Goal: Information Seeking & Learning: Learn about a topic

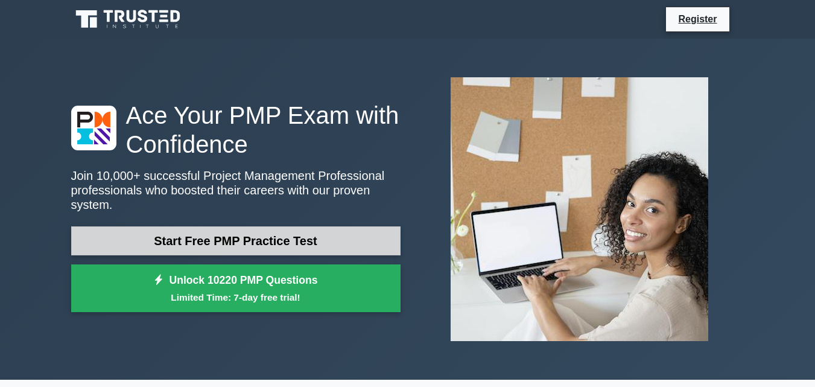
click at [211, 240] on link "Start Free PMP Practice Test" at bounding box center [236, 240] width 330 height 29
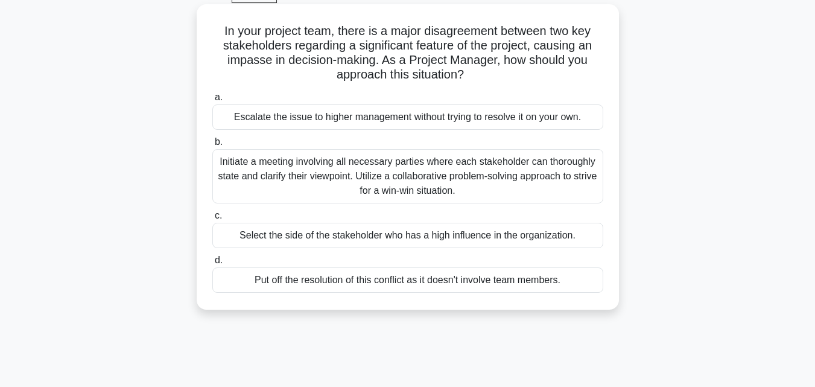
scroll to position [64, 0]
drag, startPoint x: 331, startPoint y: 82, endPoint x: 407, endPoint y: 54, distance: 81.0
click at [407, 54] on h5 "In your project team, there is a major disagreement between two key stakeholder…" at bounding box center [408, 52] width 394 height 59
click at [443, 177] on div "Initiate a meeting involving all necessary parties where each stakeholder can t…" at bounding box center [407, 175] width 391 height 54
click at [212, 145] on input "b. Initiate a meeting involving all necessary parties where each stakeholder ca…" at bounding box center [212, 142] width 0 height 8
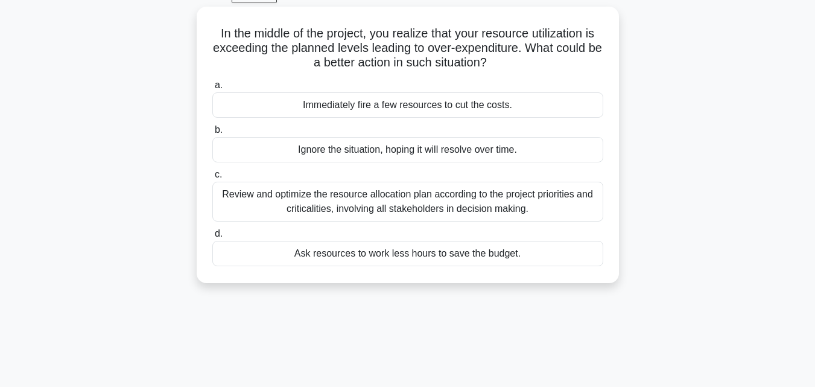
click at [443, 177] on label "c. Review and optimize the resource allocation plan according to the project pr…" at bounding box center [407, 194] width 391 height 54
click at [212, 177] on input "c. Review and optimize the resource allocation plan according to the project pr…" at bounding box center [212, 175] width 0 height 8
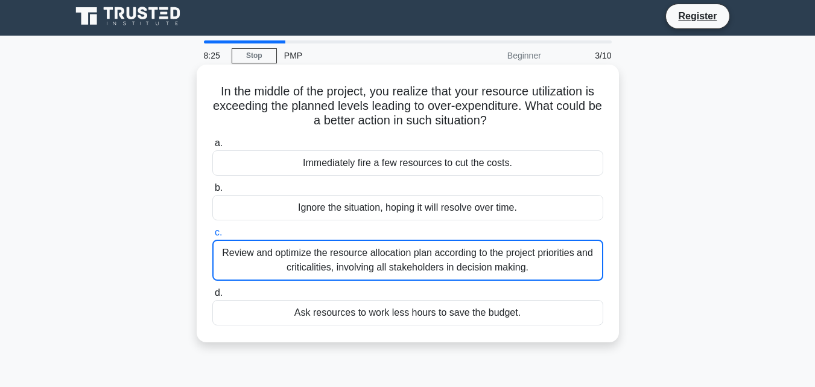
scroll to position [0, 0]
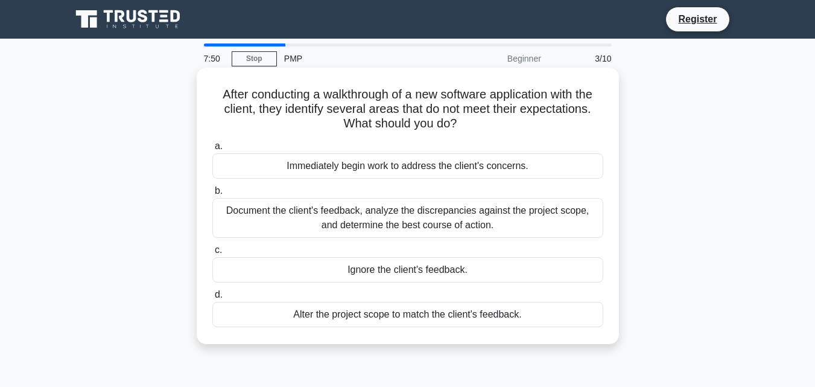
click at [452, 319] on div "Alter the project scope to match the client's feedback." at bounding box center [407, 314] width 391 height 25
click at [212, 299] on input "d. Alter the project scope to match the client's feedback." at bounding box center [212, 295] width 0 height 8
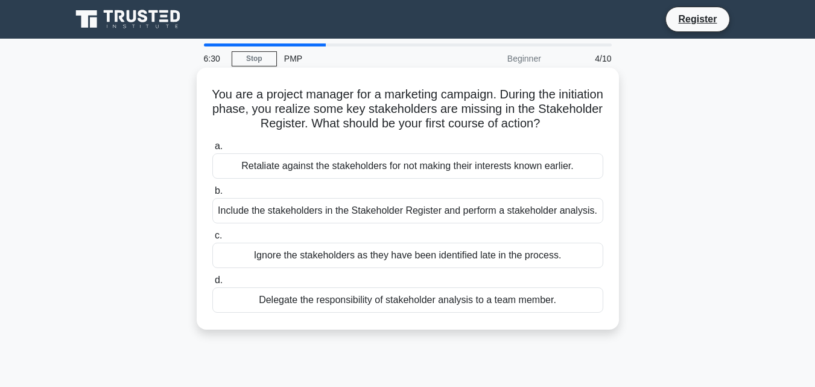
click at [481, 215] on div "Include the stakeholders in the Stakeholder Register and perform a stakeholder …" at bounding box center [407, 210] width 391 height 25
click at [212, 195] on input "b. Include the stakeholders in the Stakeholder Register and perform a stakehold…" at bounding box center [212, 191] width 0 height 8
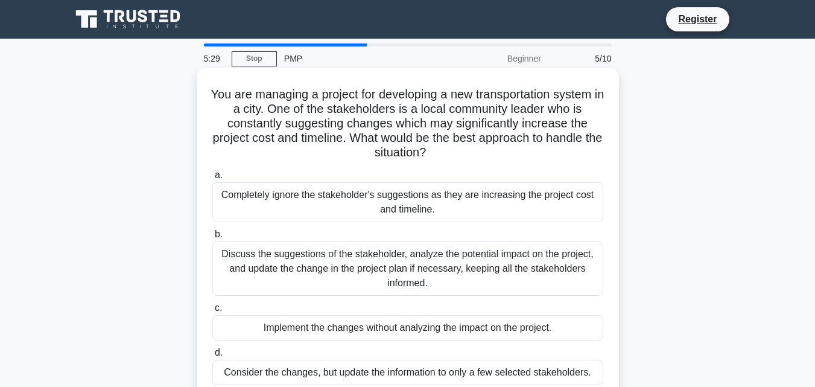
click at [413, 121] on h5 "You are managing a project for developing a new transportation system in a city…" at bounding box center [408, 124] width 394 height 74
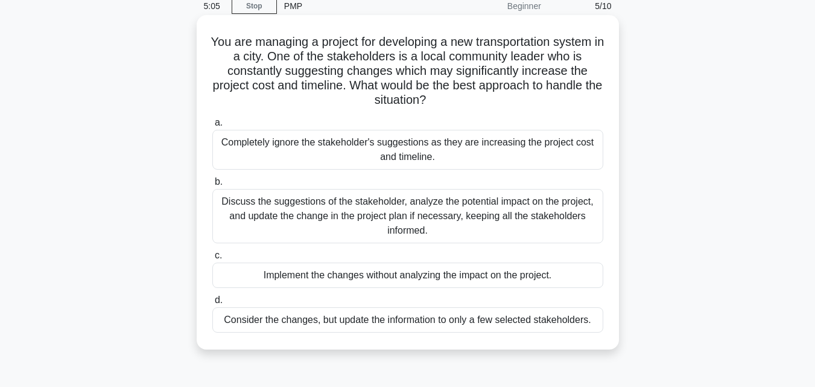
scroll to position [54, 0]
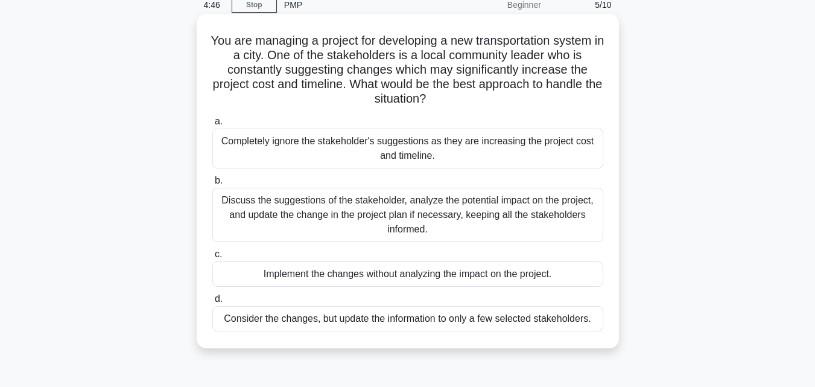
click at [460, 217] on div "Discuss the suggestions of the stakeholder, analyze the potential impact on the…" at bounding box center [407, 215] width 391 height 54
click at [212, 185] on input "b. Discuss the suggestions of the stakeholder, analyze the potential impact on …" at bounding box center [212, 181] width 0 height 8
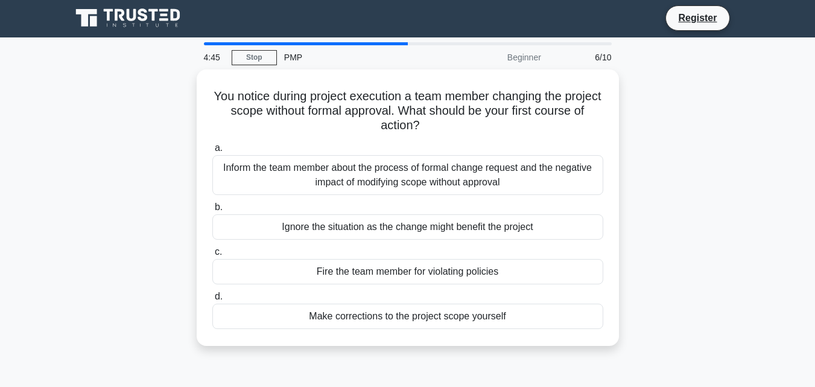
scroll to position [0, 0]
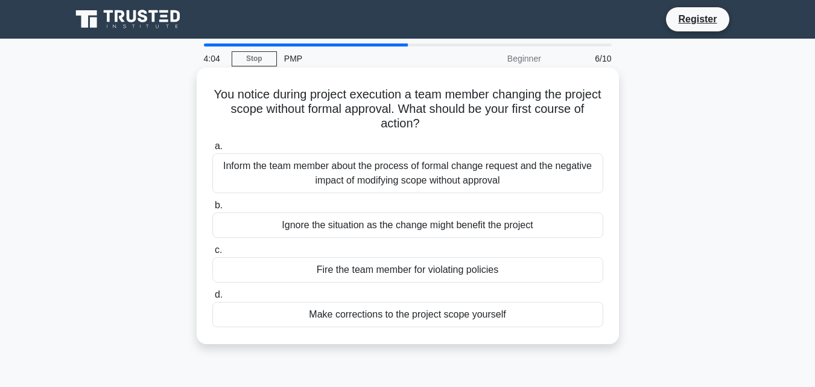
click at [509, 188] on div "Inform the team member about the process of formal change request and the negat…" at bounding box center [407, 173] width 391 height 40
click at [212, 150] on input "a. Inform the team member about the process of formal change request and the ne…" at bounding box center [212, 146] width 0 height 8
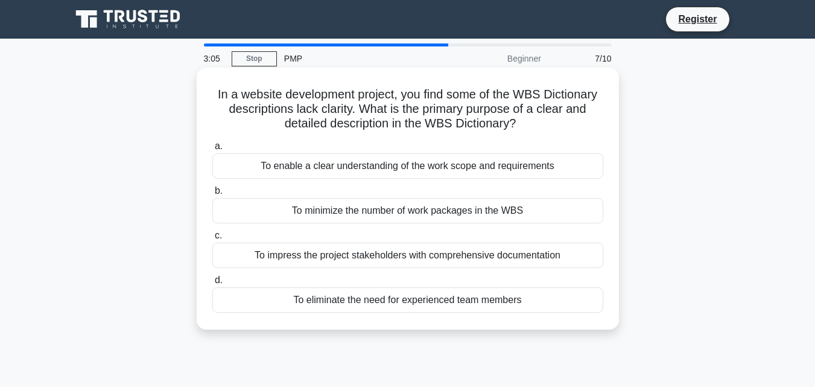
click at [539, 254] on div "To impress the project stakeholders with comprehensive documentation" at bounding box center [407, 255] width 391 height 25
click at [212, 240] on input "c. To impress the project stakeholders with comprehensive documentation" at bounding box center [212, 236] width 0 height 8
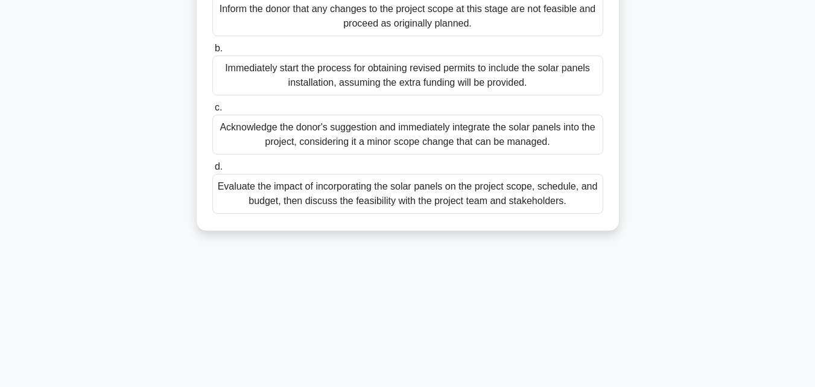
scroll to position [219, 0]
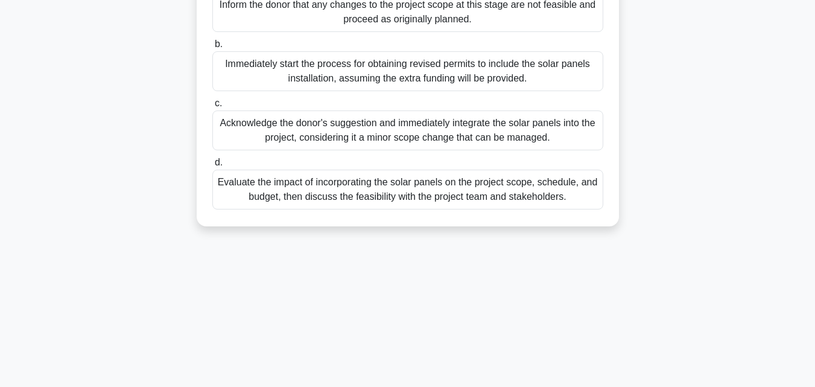
click at [503, 209] on div "Evaluate the impact of incorporating the solar panels on the project scope, sch…" at bounding box center [407, 190] width 391 height 40
click at [212, 167] on input "d. Evaluate the impact of incorporating the solar panels on the project scope, …" at bounding box center [212, 163] width 0 height 8
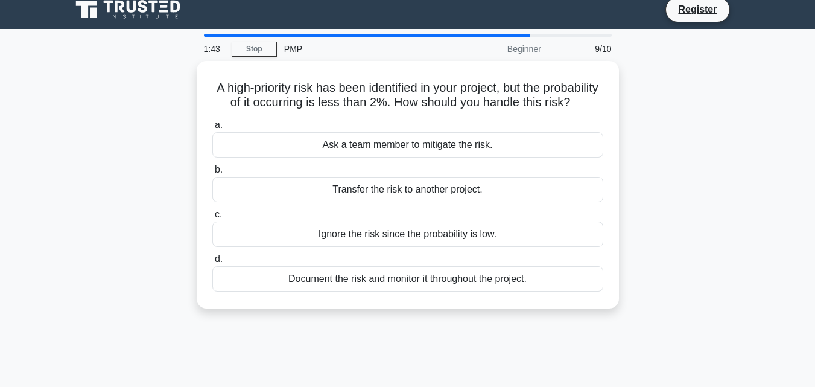
scroll to position [0, 0]
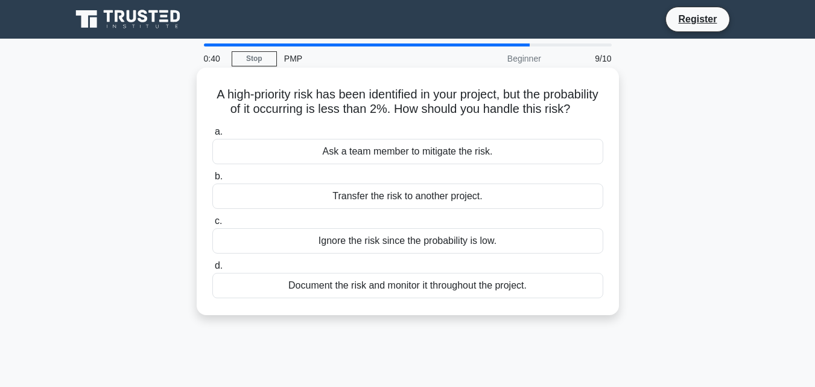
click at [502, 298] on div "Document the risk and monitor it throughout the project." at bounding box center [407, 285] width 391 height 25
click at [212, 270] on input "d. Document the risk and monitor it throughout the project." at bounding box center [212, 266] width 0 height 8
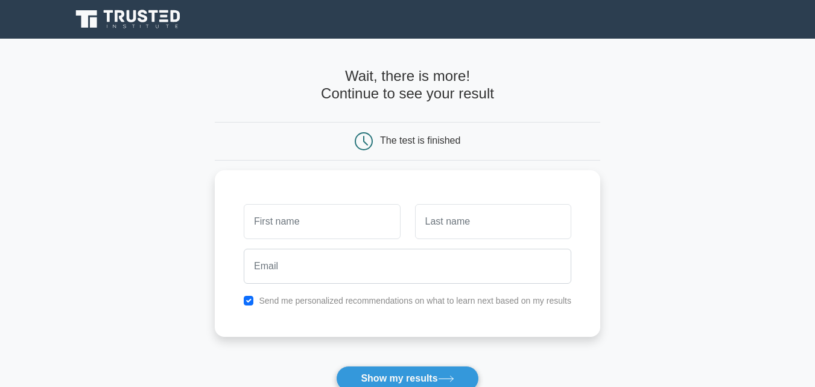
click at [458, 108] on div "Wait, there is more! Continue to see your result" at bounding box center [408, 90] width 386 height 45
click at [488, 101] on h4 "Wait, there is more! Continue to see your result" at bounding box center [408, 85] width 386 height 35
click at [452, 148] on div "The test is finished" at bounding box center [407, 141] width 257 height 18
click at [446, 148] on div "The test is finished" at bounding box center [407, 141] width 257 height 18
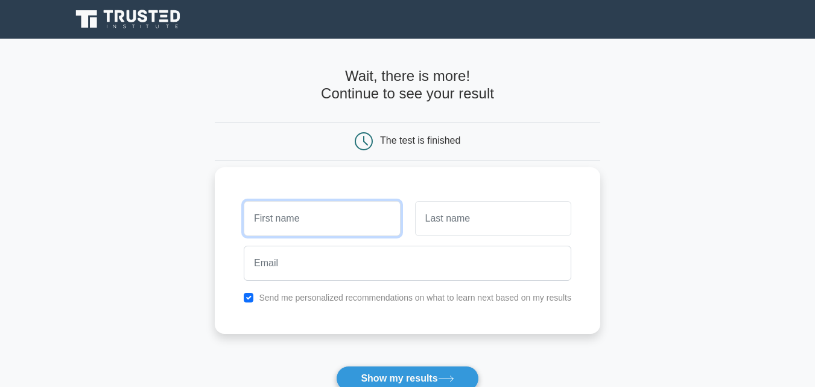
click at [328, 225] on input "text" at bounding box center [322, 218] width 156 height 35
type input "Becky"
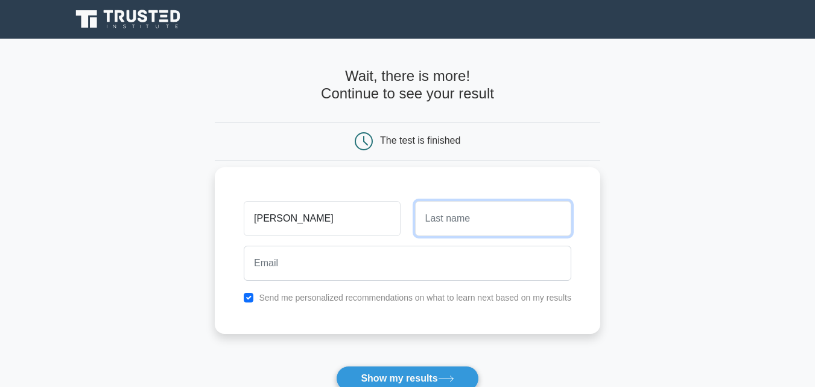
click at [490, 224] on input "text" at bounding box center [493, 218] width 156 height 35
type input "Kwastimah"
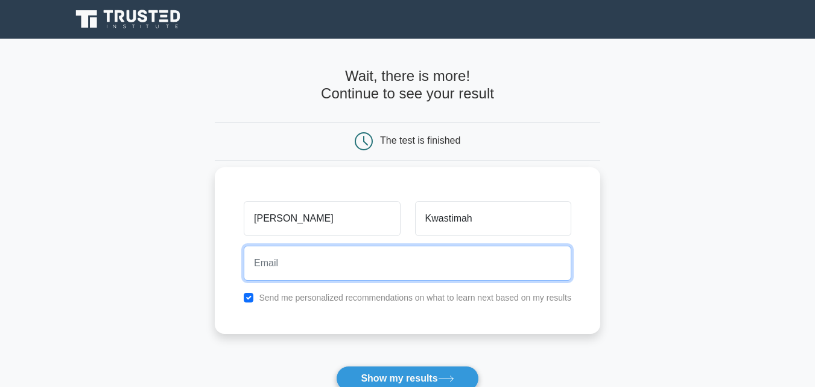
click at [357, 267] on input "email" at bounding box center [408, 263] width 328 height 35
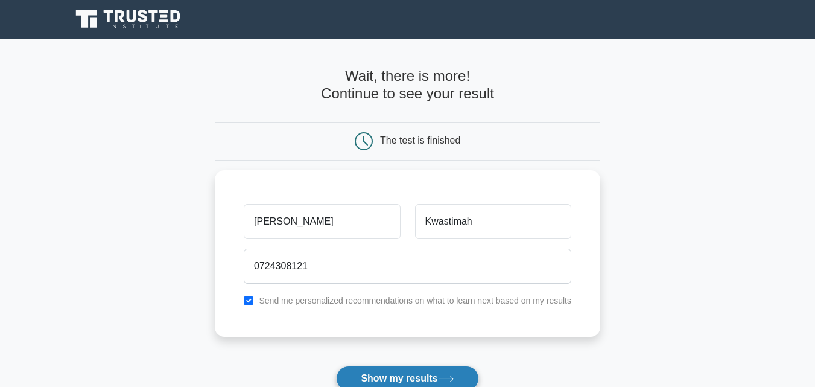
click at [435, 373] on button "Show my results" at bounding box center [407, 378] width 142 height 25
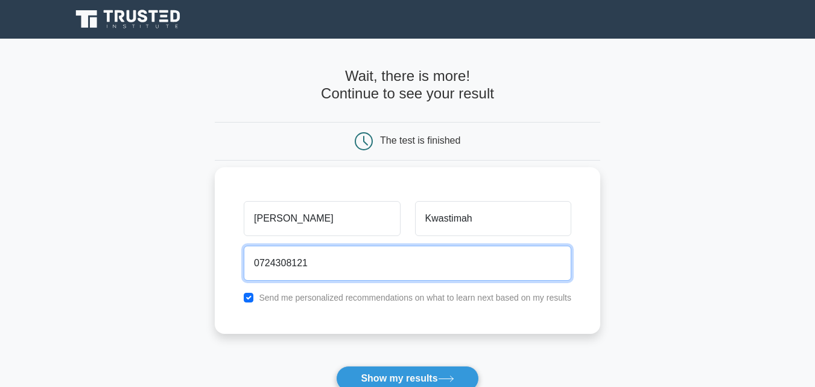
click at [363, 264] on input "0724308121" at bounding box center [408, 263] width 328 height 35
type input "0"
type input "debbykwastimah@gmail.com"
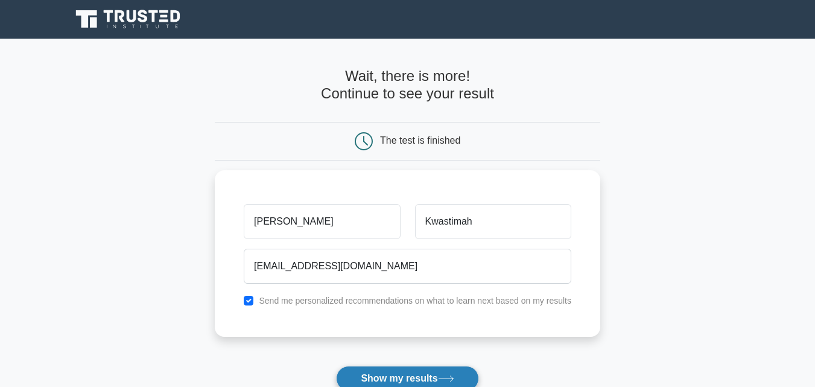
click at [420, 374] on button "Show my results" at bounding box center [407, 378] width 142 height 25
click at [412, 379] on form "Wait, there is more! Continue to see your result The test is finished Becky" at bounding box center [408, 256] width 386 height 377
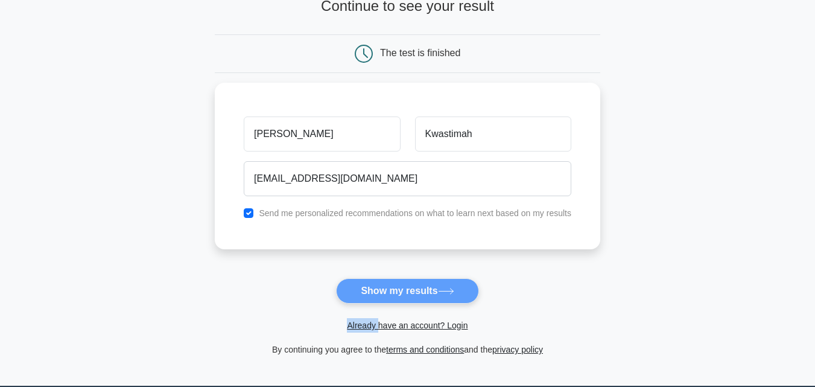
scroll to position [91, 0]
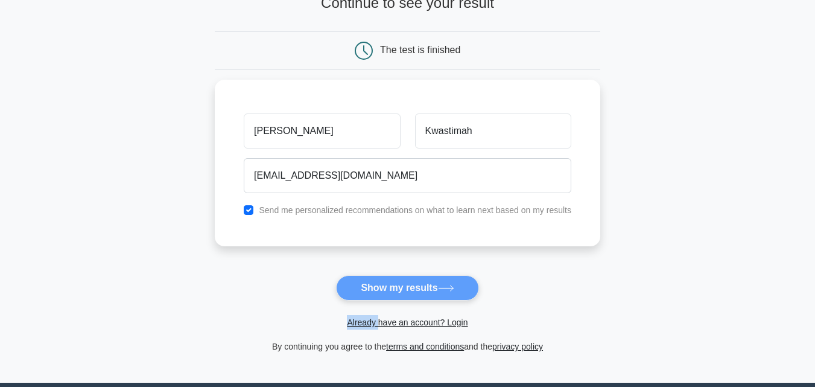
click at [436, 279] on form "Wait, there is more! Continue to see your result The test is finished Becky" at bounding box center [408, 165] width 386 height 377
click at [429, 289] on form "Wait, there is more! Continue to see your result The test is finished Becky" at bounding box center [408, 165] width 386 height 377
click at [435, 283] on form "Wait, there is more! Continue to see your result The test is finished Becky" at bounding box center [408, 165] width 386 height 377
click at [406, 286] on form "Wait, there is more! Continue to see your result The test is finished Becky" at bounding box center [408, 165] width 386 height 377
click at [403, 292] on form "Wait, there is more! Continue to see your result The test is finished Becky" at bounding box center [408, 165] width 386 height 377
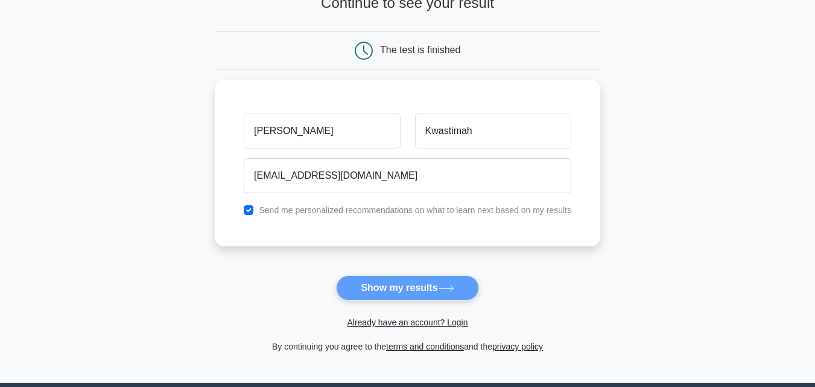
click at [401, 289] on form "Wait, there is more! Continue to see your result The test is finished Becky" at bounding box center [408, 165] width 386 height 377
click at [400, 292] on form "Wait, there is more! Continue to see your result The test is finished Becky" at bounding box center [408, 165] width 386 height 377
click at [401, 294] on form "Wait, there is more! Continue to see your result The test is finished Becky" at bounding box center [408, 165] width 386 height 377
click at [407, 326] on link "Already have an account? Login" at bounding box center [407, 323] width 121 height 10
click at [430, 284] on form "Wait, there is more! Continue to see your result The test is finished Becky" at bounding box center [408, 165] width 386 height 377
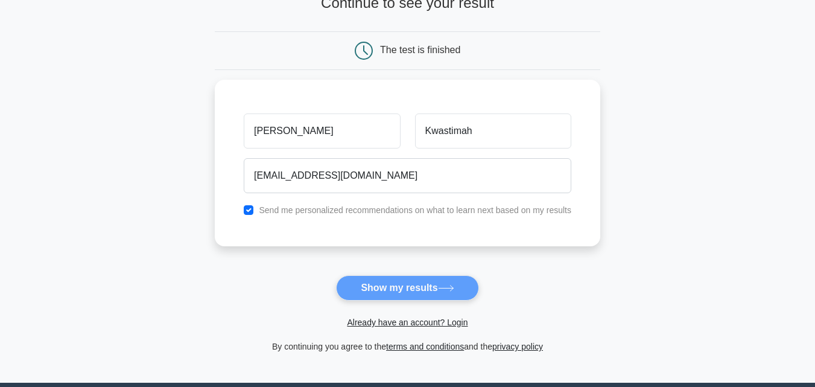
click at [429, 290] on form "Wait, there is more! Continue to see your result The test is finished Becky" at bounding box center [408, 165] width 386 height 377
click at [429, 294] on form "Wait, there is more! Continue to see your result The test is finished Becky" at bounding box center [408, 165] width 386 height 377
click at [430, 295] on form "Wait, there is more! Continue to see your result The test is finished Becky" at bounding box center [408, 165] width 386 height 377
click at [429, 296] on form "Wait, there is more! Continue to see your result The test is finished Becky" at bounding box center [408, 165] width 386 height 377
click at [426, 296] on form "Wait, there is more! Continue to see your result The test is finished Becky" at bounding box center [408, 165] width 386 height 377
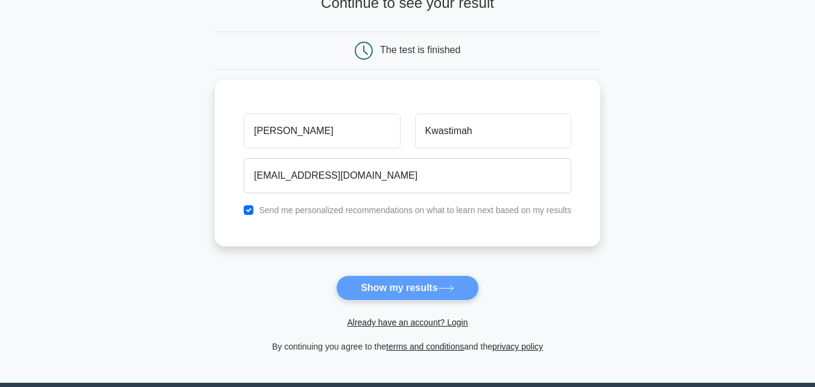
click at [422, 294] on form "Wait, there is more! Continue to see your result The test is finished Becky" at bounding box center [408, 165] width 386 height 377
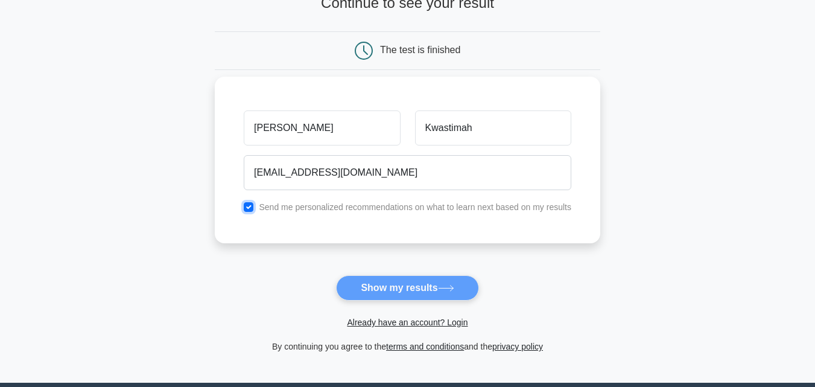
click at [247, 206] on input "checkbox" at bounding box center [249, 207] width 10 height 10
click at [249, 211] on input "checkbox" at bounding box center [249, 207] width 10 height 10
checkbox input "true"
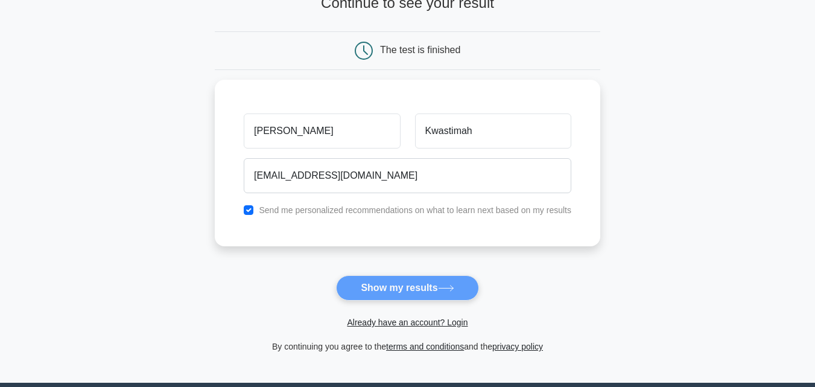
click at [416, 301] on form "Wait, there is more! Continue to see your result The test is finished Becky" at bounding box center [408, 165] width 386 height 377
click at [423, 283] on form "Wait, there is more! Continue to see your result The test is finished Becky" at bounding box center [408, 165] width 386 height 377
click at [412, 293] on form "Wait, there is more! Continue to see your result The test is finished Becky" at bounding box center [408, 165] width 386 height 377
click at [407, 290] on form "Wait, there is more! Continue to see your result The test is finished Becky" at bounding box center [408, 165] width 386 height 377
click at [450, 281] on form "Wait, there is more! Continue to see your result The test is finished Becky" at bounding box center [408, 165] width 386 height 377
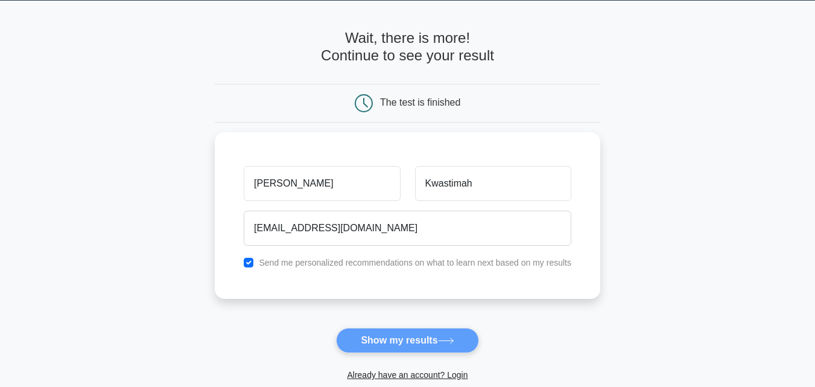
scroll to position [0, 0]
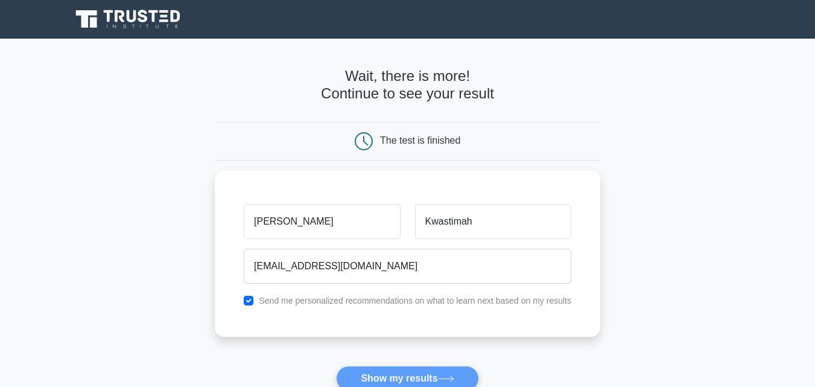
click at [420, 373] on form "Wait, there is more! Continue to see your result The test is finished Becky" at bounding box center [408, 256] width 386 height 377
click at [426, 374] on form "Wait, there is more! Continue to see your result The test is finished Becky" at bounding box center [408, 256] width 386 height 377
click at [423, 381] on form "Wait, there is more! Continue to see your result The test is finished Becky" at bounding box center [408, 256] width 386 height 377
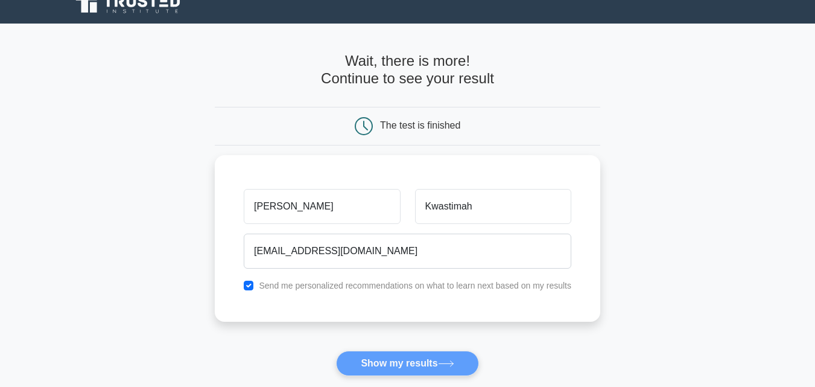
scroll to position [17, 0]
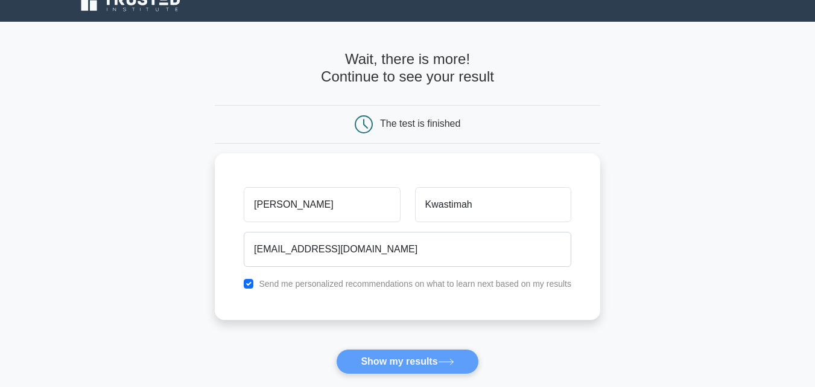
click at [423, 364] on form "Wait, there is more! Continue to see your result The test is finished Becky" at bounding box center [408, 239] width 386 height 377
click at [406, 369] on form "Wait, there is more! Continue to see your result The test is finished Becky" at bounding box center [408, 239] width 386 height 377
click at [394, 366] on form "Wait, there is more! Continue to see your result The test is finished Becky" at bounding box center [408, 239] width 386 height 377
click at [398, 359] on form "Wait, there is more! Continue to see your result The test is finished Becky" at bounding box center [408, 239] width 386 height 377
click at [391, 363] on form "Wait, there is more! Continue to see your result The test is finished Becky" at bounding box center [408, 239] width 386 height 377
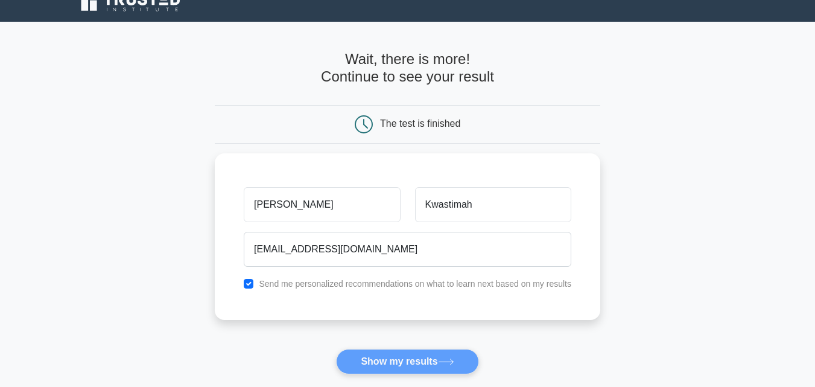
click at [392, 359] on form "Wait, there is more! Continue to see your result The test is finished Becky" at bounding box center [408, 239] width 386 height 377
click at [413, 361] on form "Wait, there is more! Continue to see your result The test is finished Becky" at bounding box center [408, 239] width 386 height 377
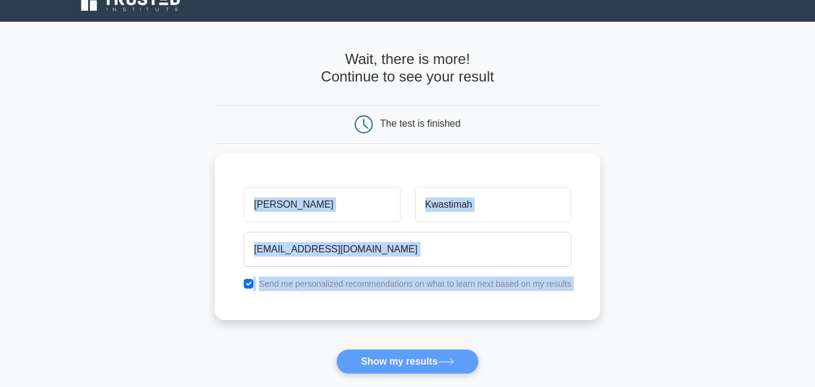
drag, startPoint x: 418, startPoint y: 361, endPoint x: 369, endPoint y: 330, distance: 57.8
click at [369, 330] on form "Wait, there is more! Continue to see your result The test is finished Becky" at bounding box center [408, 239] width 386 height 377
click at [385, 360] on form "Wait, there is more! Continue to see your result The test is finished Becky" at bounding box center [408, 239] width 386 height 377
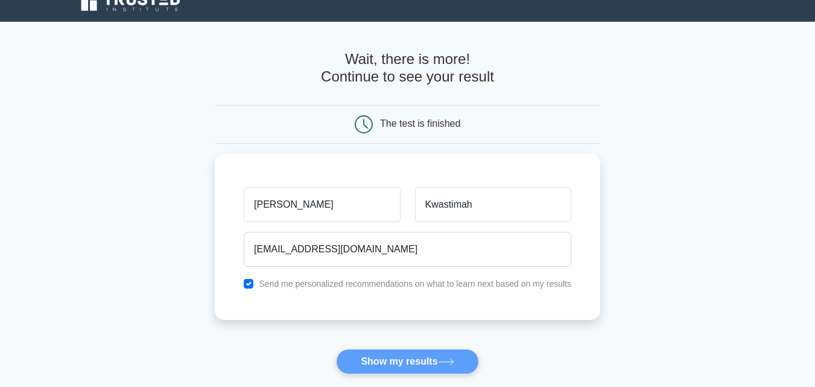
click at [385, 360] on form "Wait, there is more! Continue to see your result The test is finished Becky" at bounding box center [408, 239] width 386 height 377
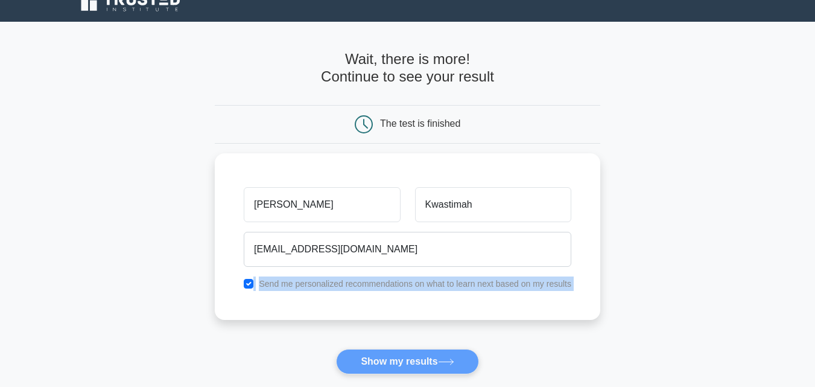
drag, startPoint x: 385, startPoint y: 360, endPoint x: 219, endPoint y: 31, distance: 367.9
click at [219, 31] on div "Wait, there is more! Continue to see your result The test is finished" at bounding box center [408, 239] width 386 height 435
click at [549, 92] on div "Wait, there is more! Continue to see your result" at bounding box center [408, 73] width 386 height 45
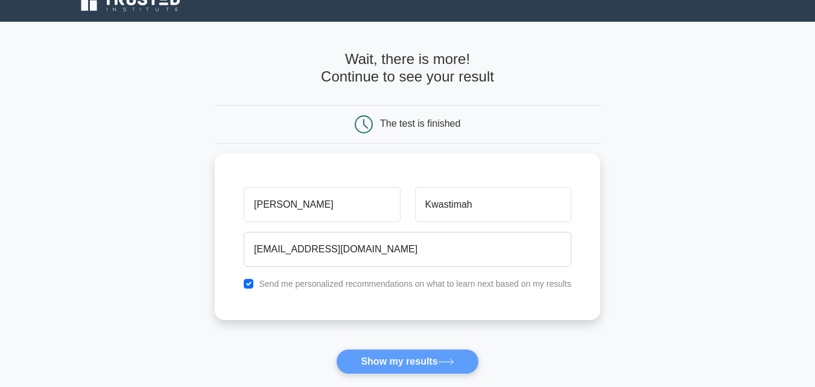
click at [368, 120] on icon at bounding box center [364, 124] width 18 height 18
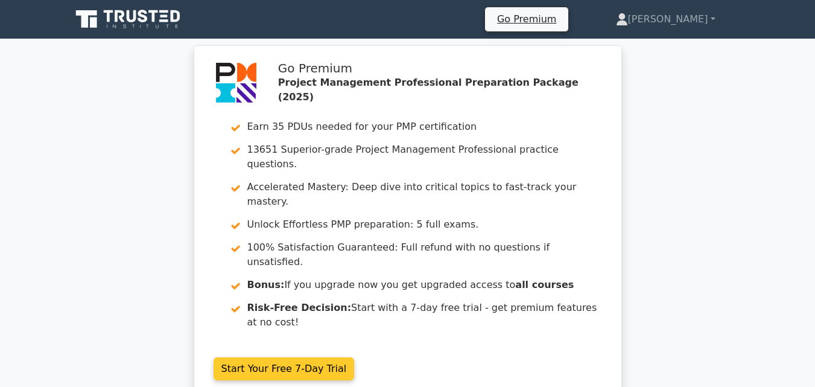
click at [285, 357] on link "Start Your Free 7-Day Trial" at bounding box center [284, 368] width 141 height 23
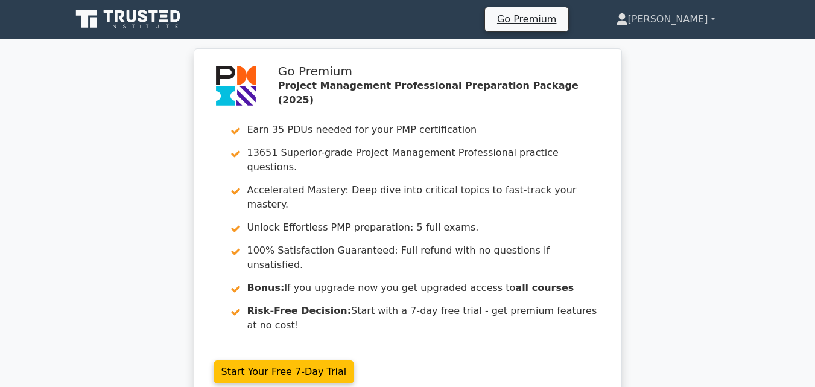
click at [701, 28] on link "Becky" at bounding box center [666, 19] width 158 height 24
click at [16, 2] on nav "Go Premium Becky Profile" at bounding box center [407, 19] width 815 height 39
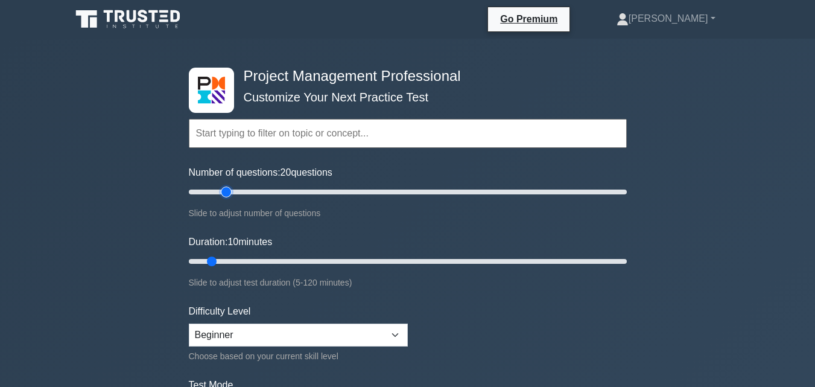
click at [232, 190] on input "Number of questions: 20 questions" at bounding box center [408, 192] width 438 height 14
click at [278, 190] on input "Number of questions: 45 questions" at bounding box center [408, 192] width 438 height 14
click at [339, 191] on input "Number of questions: 45 questions" at bounding box center [408, 192] width 438 height 14
click at [212, 189] on input "Number of questions: 15 questions" at bounding box center [408, 192] width 438 height 14
type input "10"
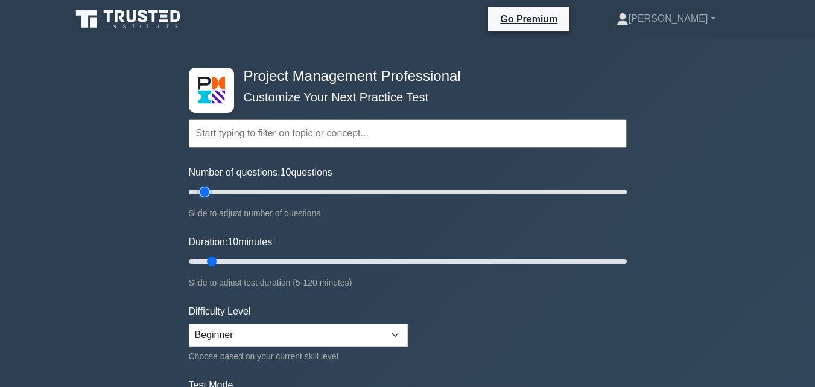
click at [205, 190] on input "Number of questions: 10 questions" at bounding box center [408, 192] width 438 height 14
click at [207, 261] on input "Duration: 10 minutes" at bounding box center [408, 261] width 438 height 14
click at [219, 261] on input "Duration: 10 minutes" at bounding box center [408, 261] width 438 height 14
type input "15"
click at [223, 261] on input "Duration: 15 minutes" at bounding box center [408, 261] width 438 height 14
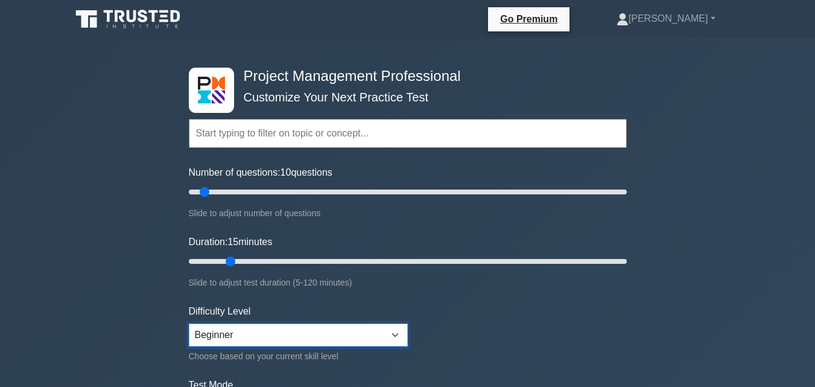
click at [222, 328] on select "Beginner Intermediate Expert" at bounding box center [298, 335] width 219 height 23
click at [436, 228] on form "Topics Scope Management Time Management Cost Management Quality Management Risk…" at bounding box center [408, 268] width 438 height 373
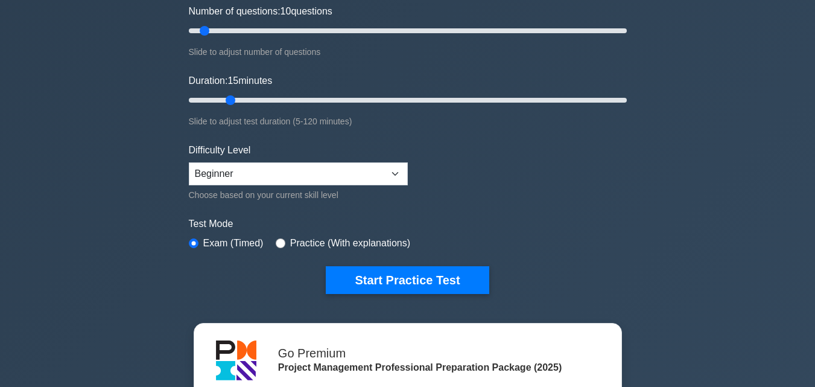
scroll to position [164, 0]
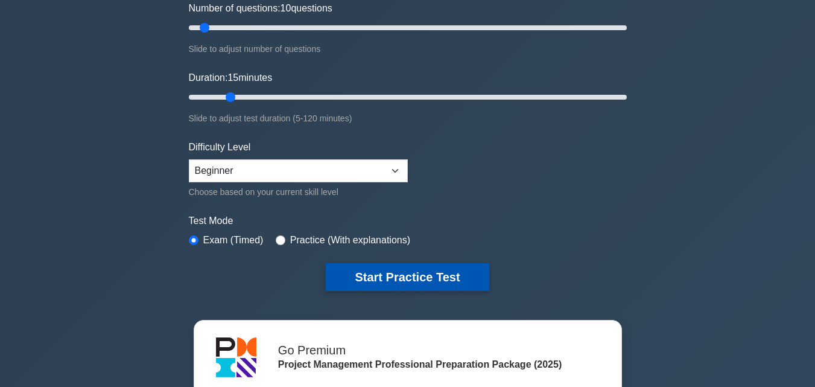
click at [384, 271] on button "Start Practice Test" at bounding box center [407, 277] width 163 height 28
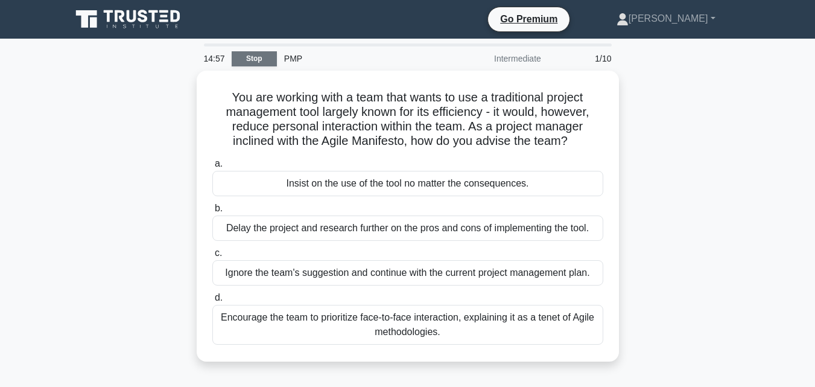
click at [261, 57] on link "Stop" at bounding box center [254, 58] width 45 height 15
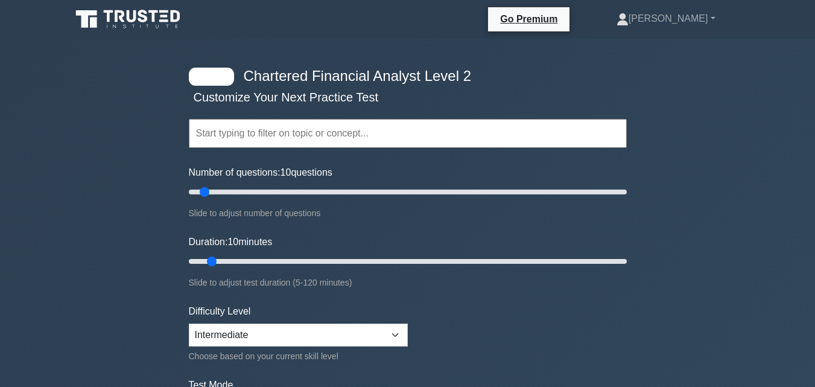
click at [255, 139] on input "text" at bounding box center [408, 133] width 438 height 29
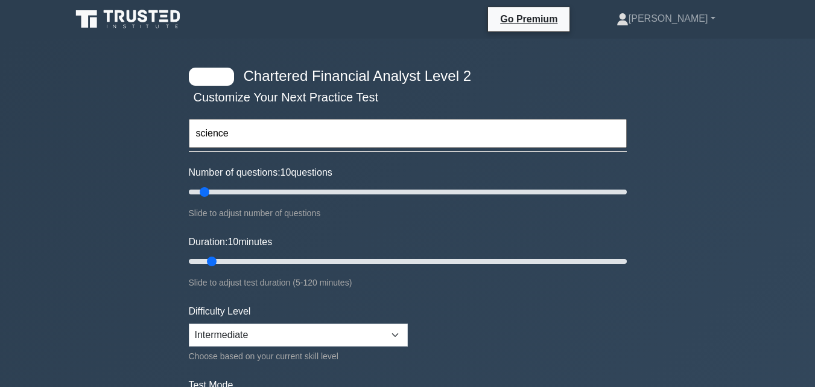
type input "science"
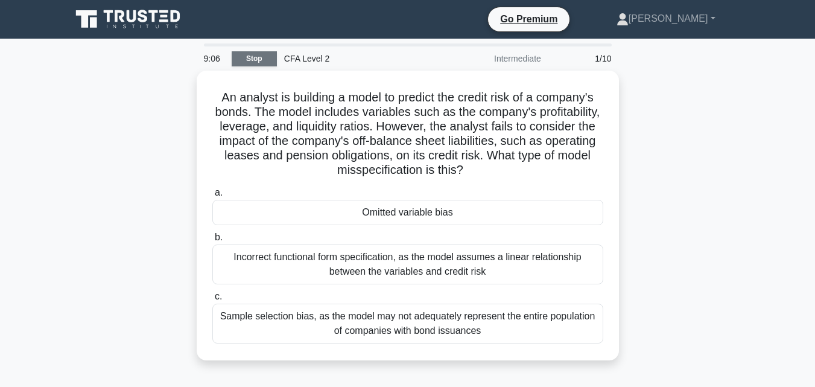
click at [259, 51] on link "Stop" at bounding box center [254, 58] width 45 height 15
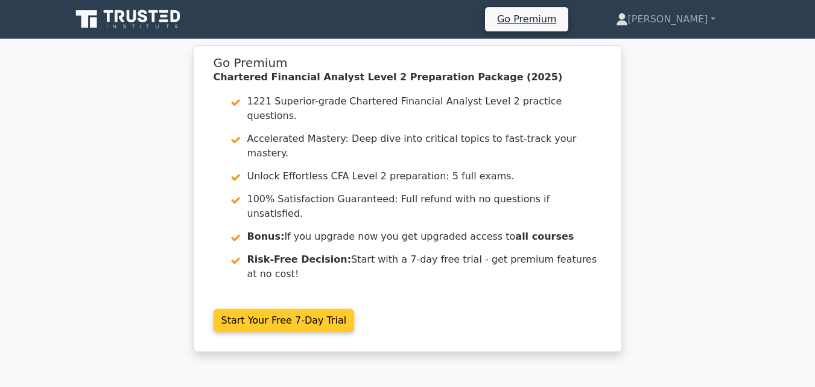
click at [278, 309] on link "Start Your Free 7-Day Trial" at bounding box center [284, 320] width 141 height 23
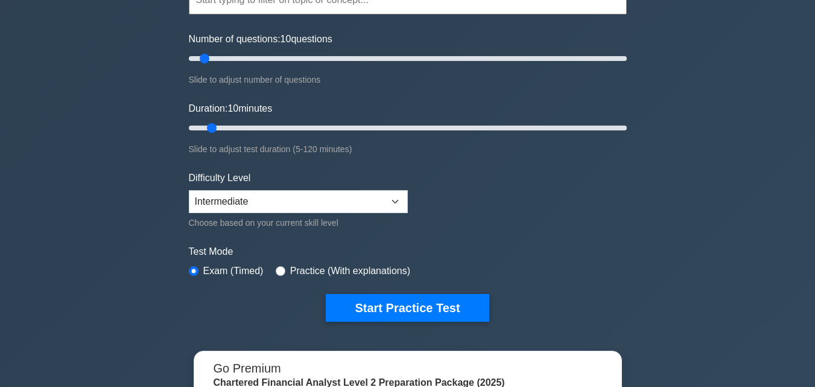
scroll to position [135, 0]
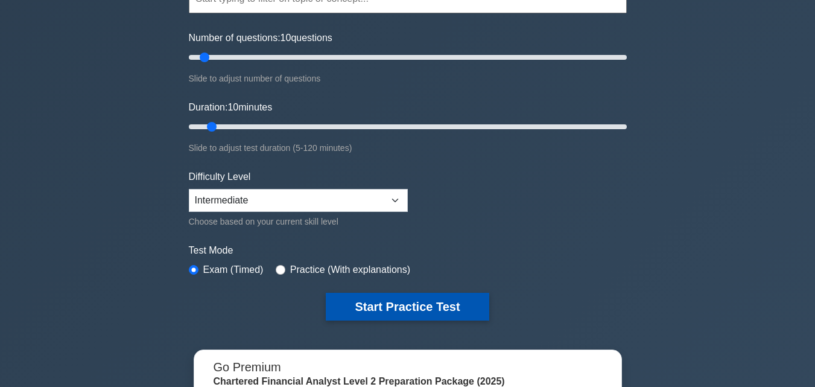
click at [365, 310] on button "Start Practice Test" at bounding box center [407, 307] width 163 height 28
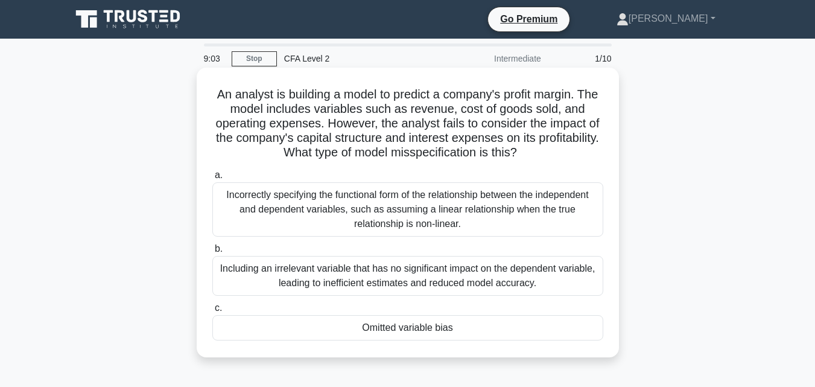
click at [496, 280] on div "Including an irrelevant variable that has no significant impact on the dependen…" at bounding box center [407, 276] width 391 height 40
click at [212, 253] on input "b. Including an irrelevant variable that has no significant impact on the depen…" at bounding box center [212, 249] width 0 height 8
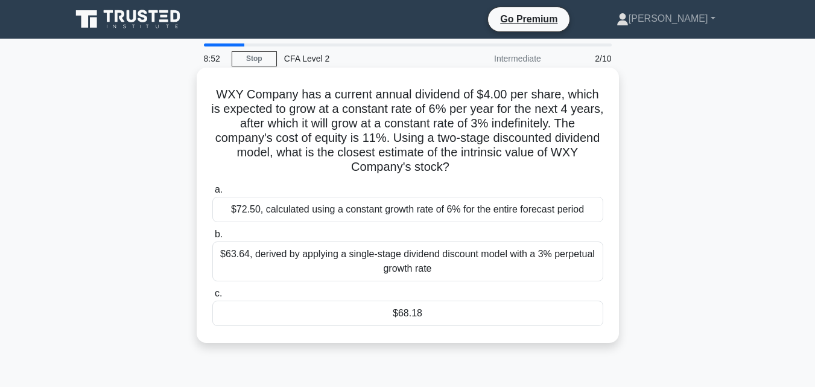
click at [547, 307] on div "$68.18" at bounding box center [407, 313] width 391 height 25
click at [212, 298] on input "c. $68.18" at bounding box center [212, 294] width 0 height 8
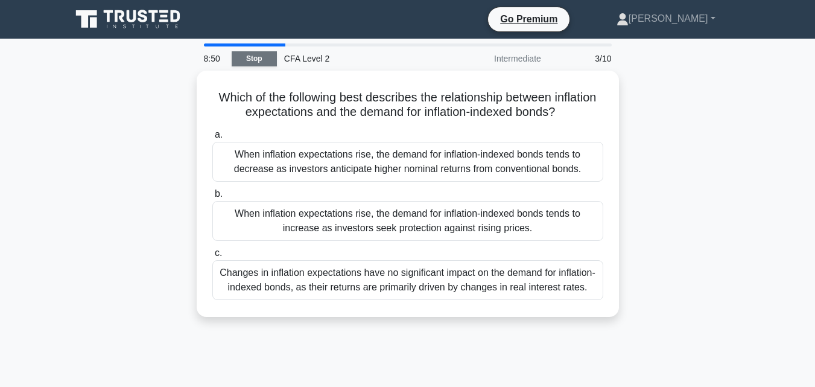
click at [255, 59] on link "Stop" at bounding box center [254, 58] width 45 height 15
